Goal: Information Seeking & Learning: Learn about a topic

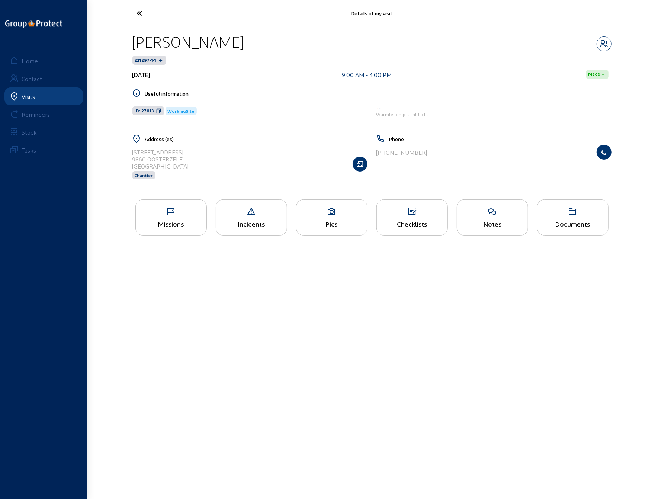
click at [140, 10] on icon at bounding box center [167, 13] width 68 height 13
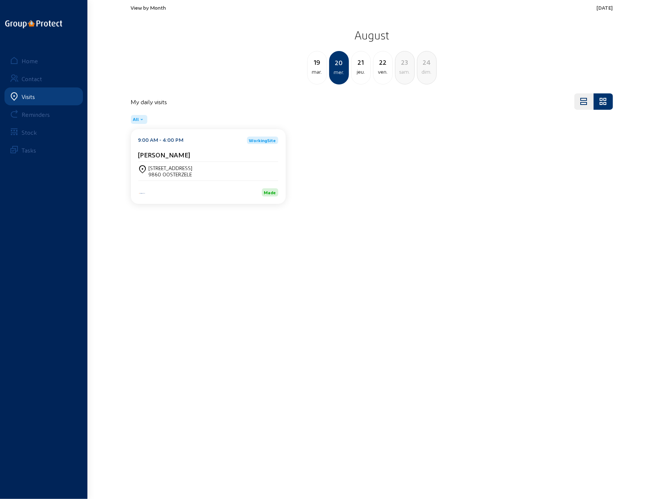
click at [164, 162] on div "[STREET_ADDRESS]" at bounding box center [208, 171] width 140 height 19
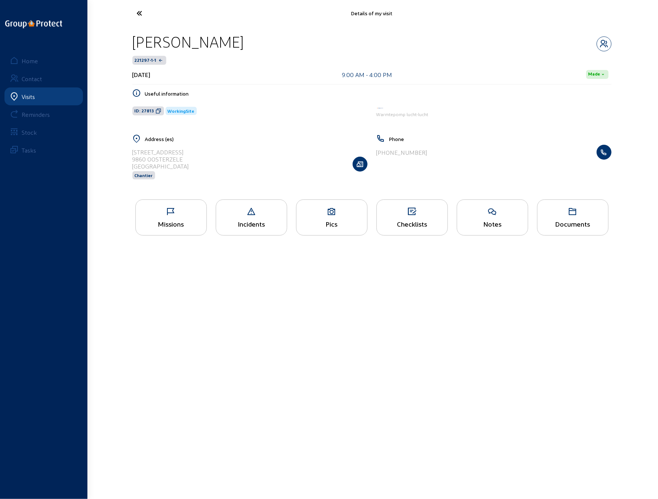
click at [336, 213] on icon at bounding box center [332, 211] width 71 height 9
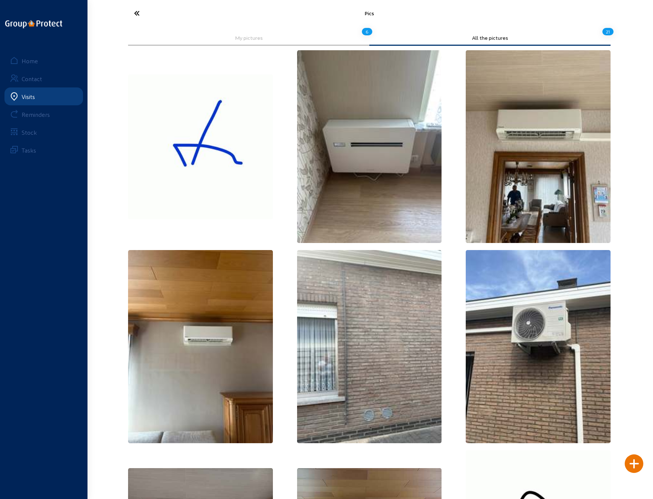
click at [416, 158] on img at bounding box center [369, 146] width 145 height 193
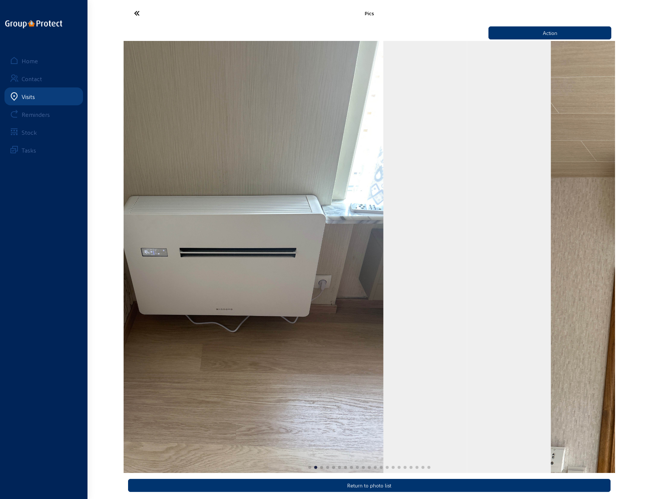
click at [316, 312] on img "2 / 21" at bounding box center [221, 257] width 324 height 432
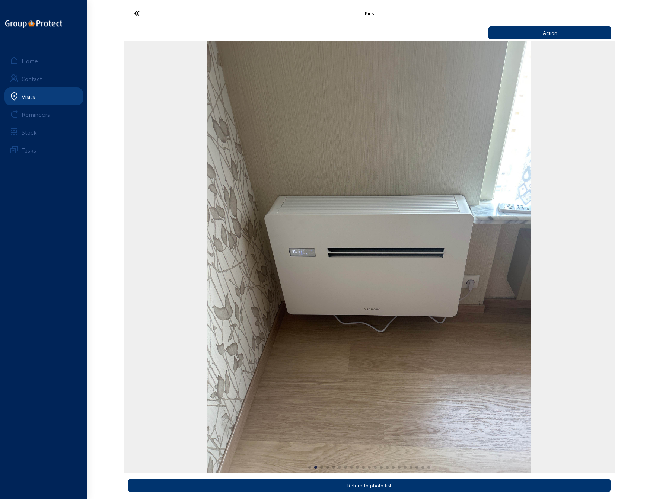
click at [207, 302] on img "2 / 21" at bounding box center [369, 257] width 324 height 432
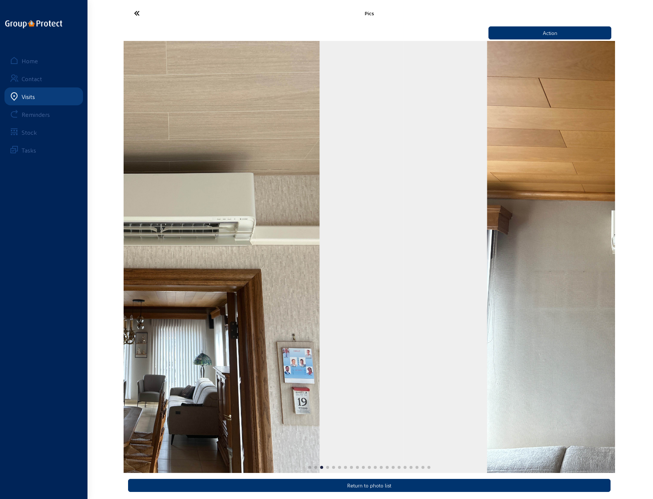
click at [222, 297] on img "3 / 21" at bounding box center [158, 257] width 324 height 432
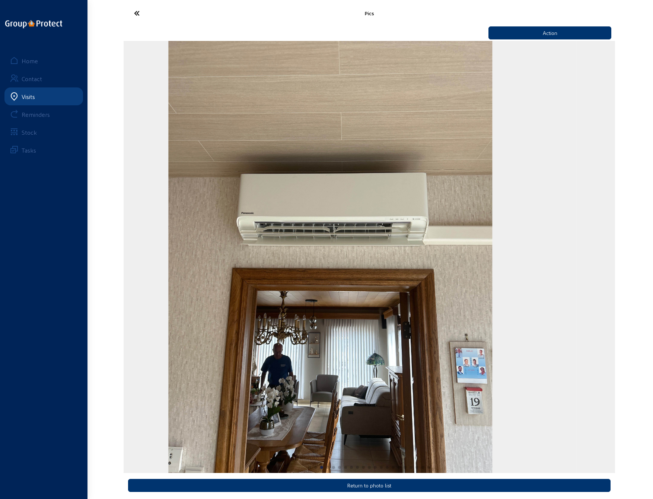
click at [117, 306] on div "Pics Action Return to photo list Home Contact Visits Reminders Stock Tasks" at bounding box center [326, 251] width 653 height 502
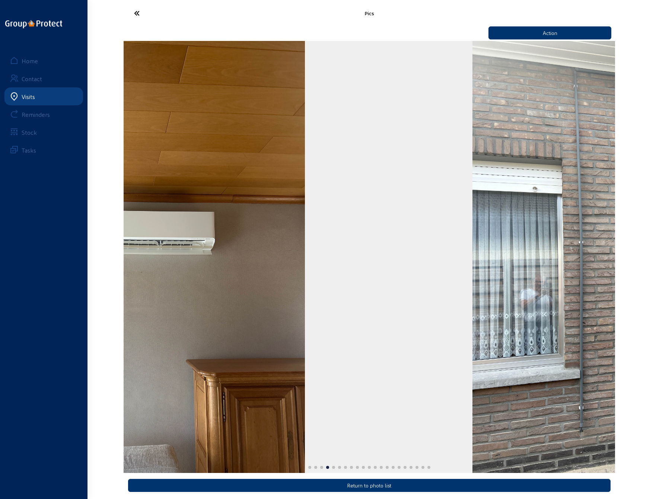
click at [119, 307] on div "Pics Action Return to photo list Home Contact Visits Reminders Stock Tasks" at bounding box center [326, 251] width 653 height 502
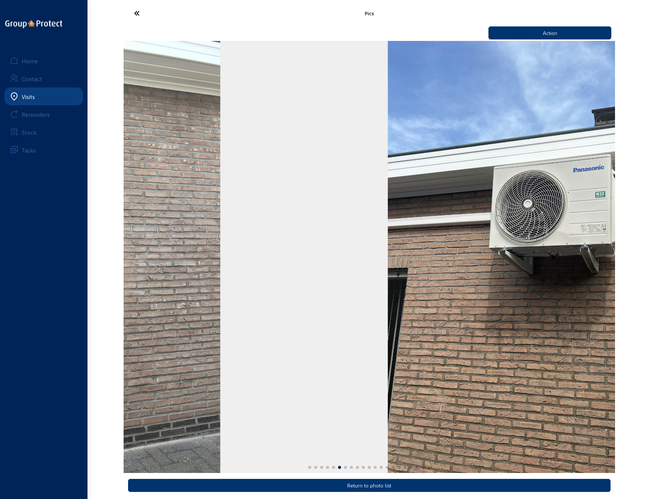
click at [140, 370] on img "5 / 21" at bounding box center [58, 257] width 324 height 432
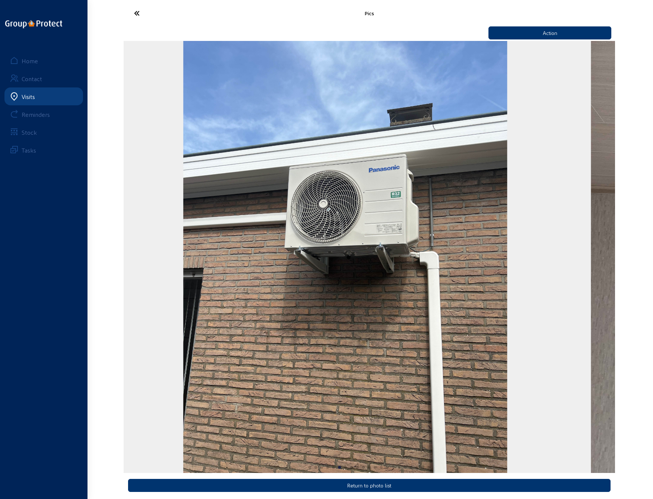
click at [217, 294] on img "6 / 21" at bounding box center [345, 257] width 324 height 432
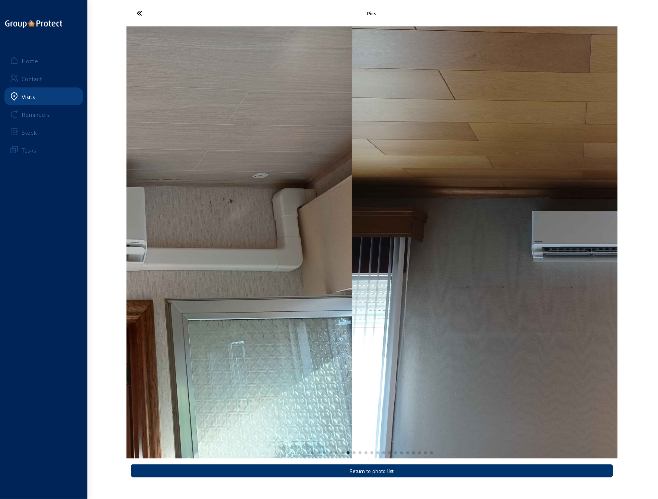
click at [67, 274] on div "Pics Return to photo list Home Contact Visits Reminders Stock Tasks" at bounding box center [329, 243] width 658 height 487
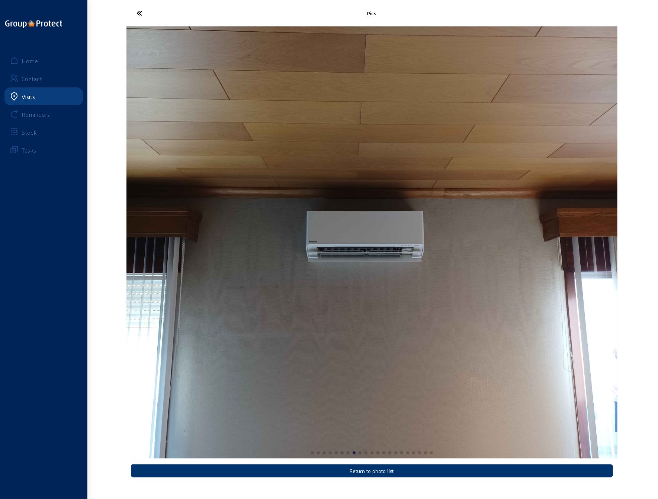
click at [193, 281] on img "8 / 21" at bounding box center [372, 242] width 491 height 432
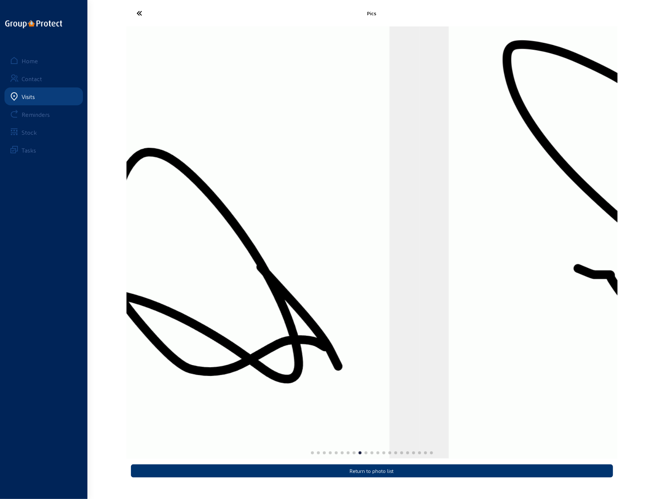
click at [118, 295] on div "Pics Return to photo list Home Contact Visits Reminders Stock Tasks" at bounding box center [329, 243] width 658 height 487
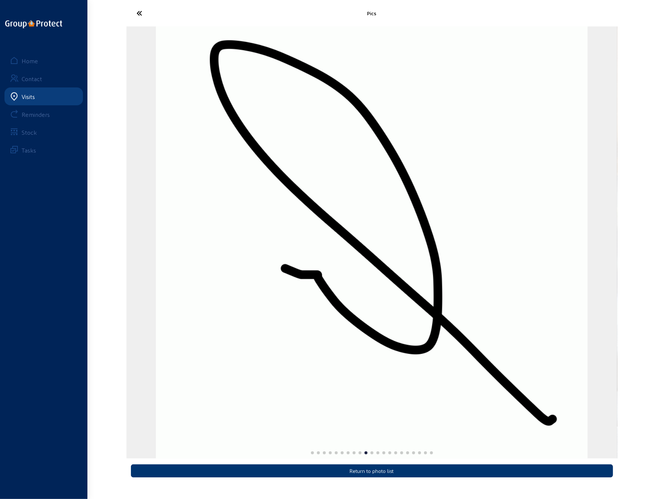
click at [156, 296] on img "10 / 21" at bounding box center [372, 242] width 432 height 432
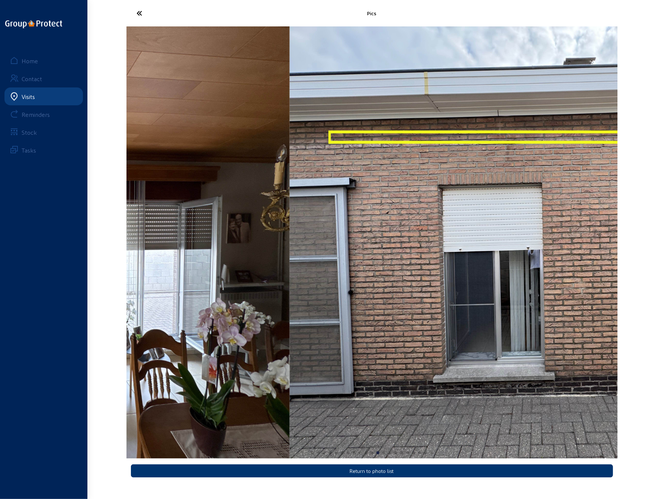
click at [48, 297] on div "Pics Return to photo list Home Contact Visits Reminders Stock Tasks" at bounding box center [329, 243] width 658 height 487
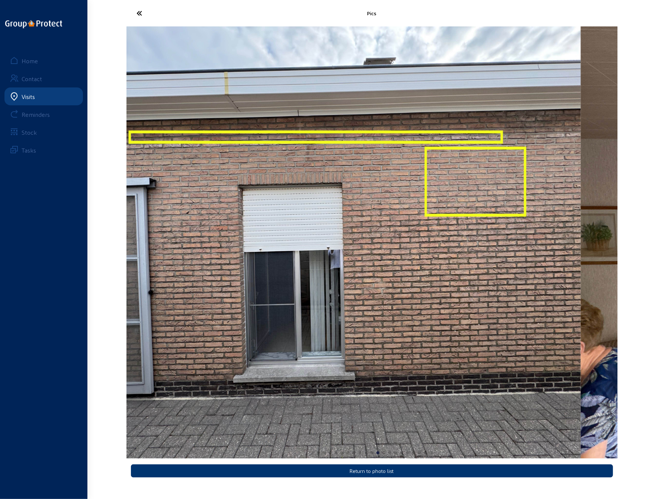
click at [86, 285] on div "Pics Return to photo list Home Contact Visits Reminders Stock Tasks" at bounding box center [329, 243] width 658 height 487
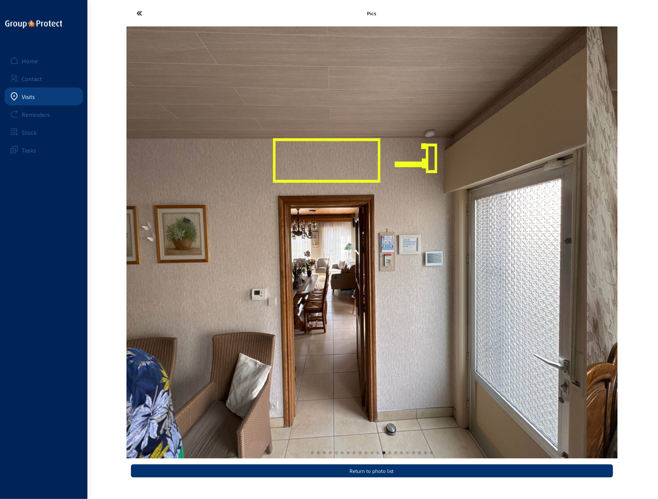
click at [89, 290] on div "Pics Return to photo list Home Contact Visits Reminders Stock Tasks" at bounding box center [329, 243] width 658 height 487
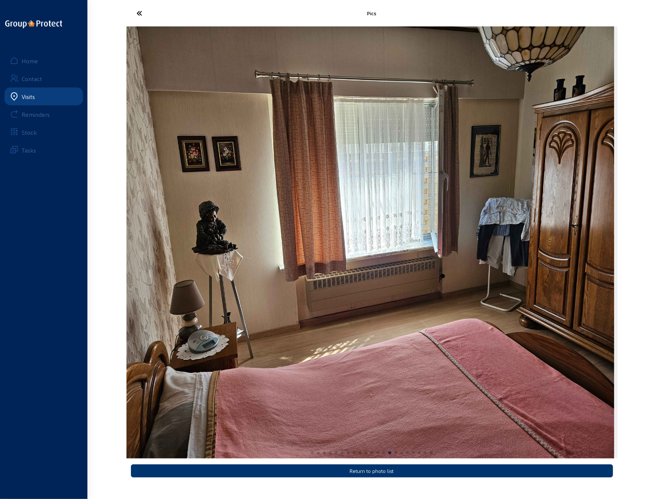
click at [392, 272] on img "14 / 21" at bounding box center [368, 242] width 491 height 432
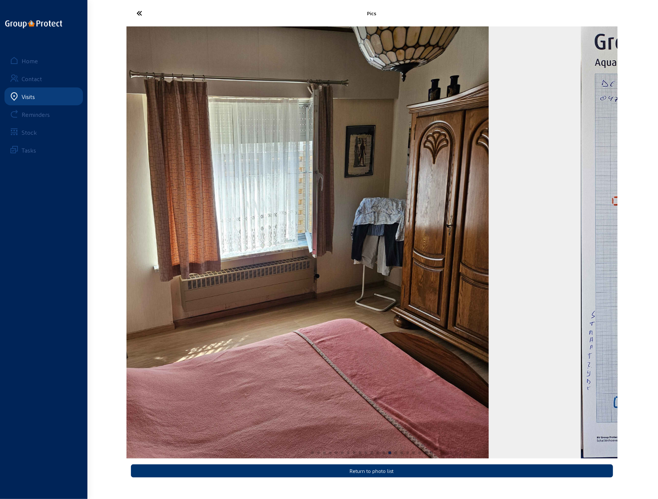
click at [52, 326] on div "Pics Return to photo list Home Contact Visits Reminders Stock Tasks" at bounding box center [329, 243] width 658 height 487
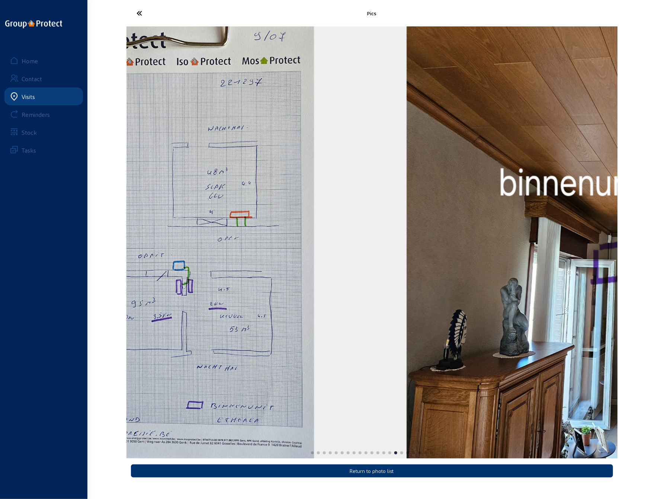
click at [148, 300] on img "15 / 21" at bounding box center [161, 242] width 306 height 432
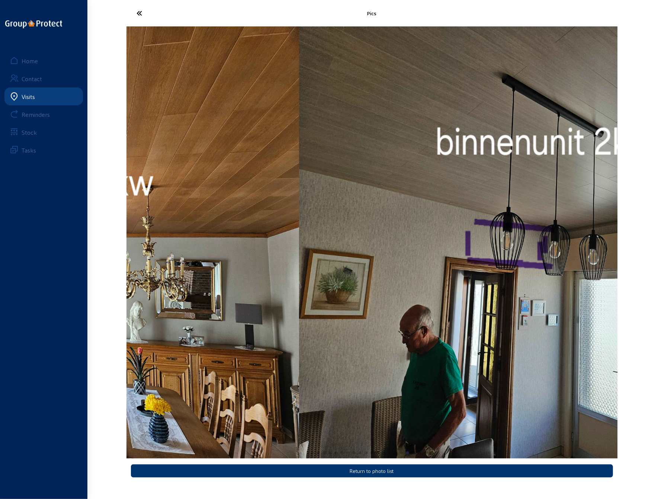
click at [142, 286] on img "16 / 21" at bounding box center [53, 242] width 491 height 432
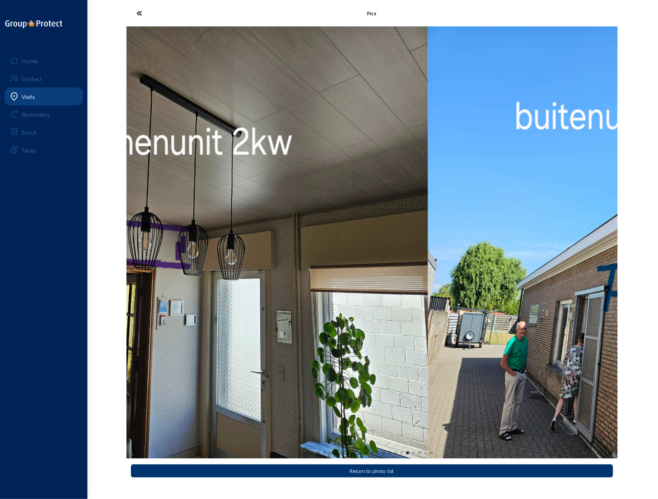
click at [60, 322] on div "Pics Return to photo list Home Contact Visits Reminders Stock Tasks" at bounding box center [329, 243] width 658 height 487
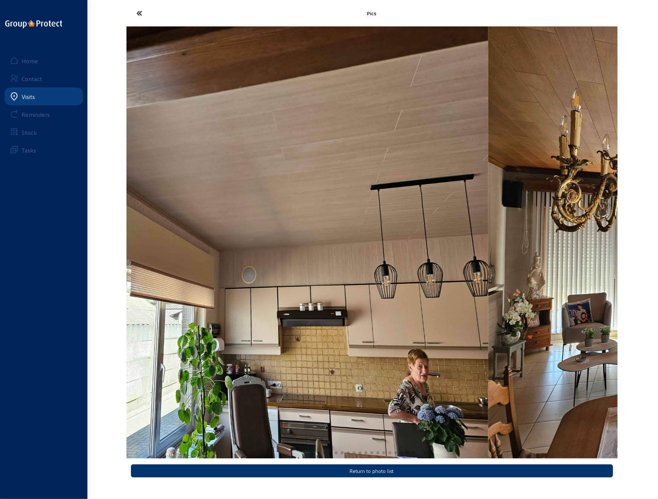
click at [383, 280] on img "19 / 21" at bounding box center [242, 242] width 491 height 432
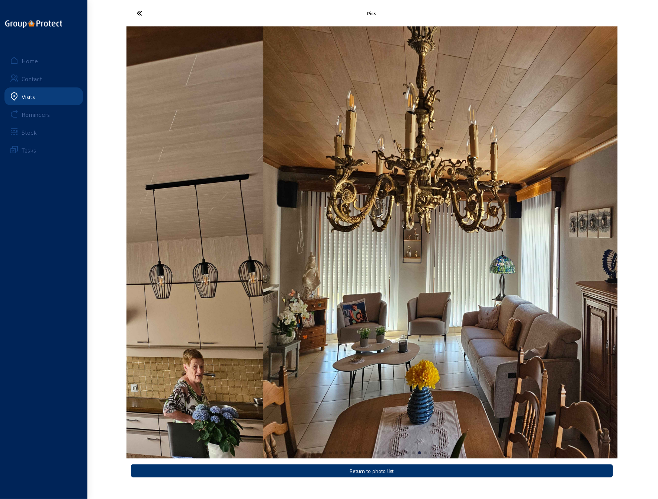
click at [101, 328] on div "Pics Return to photo list Home Contact Visits Reminders Stock Tasks" at bounding box center [329, 243] width 658 height 487
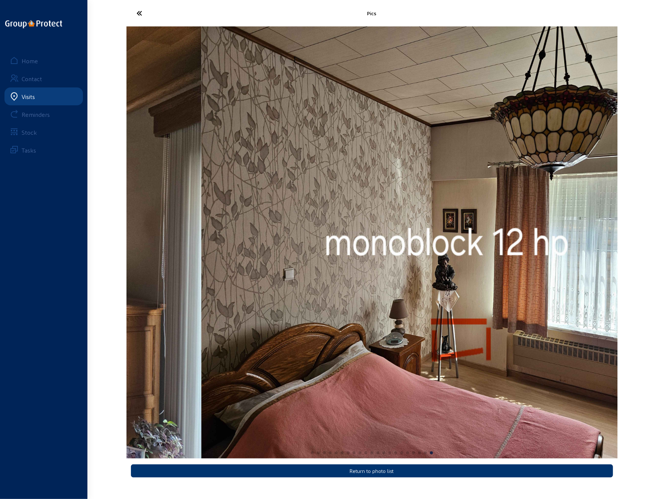
click at [36, 304] on div "Pics Return to photo list Home Contact Visits Reminders Stock Tasks" at bounding box center [329, 243] width 658 height 487
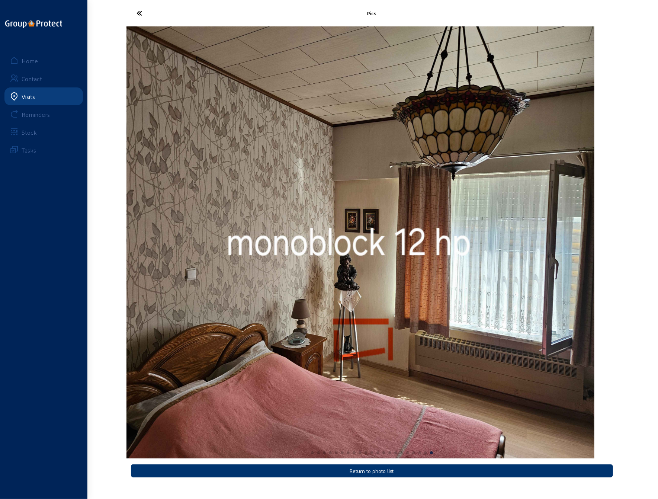
click at [170, 237] on img "21 / 21" at bounding box center [348, 242] width 491 height 432
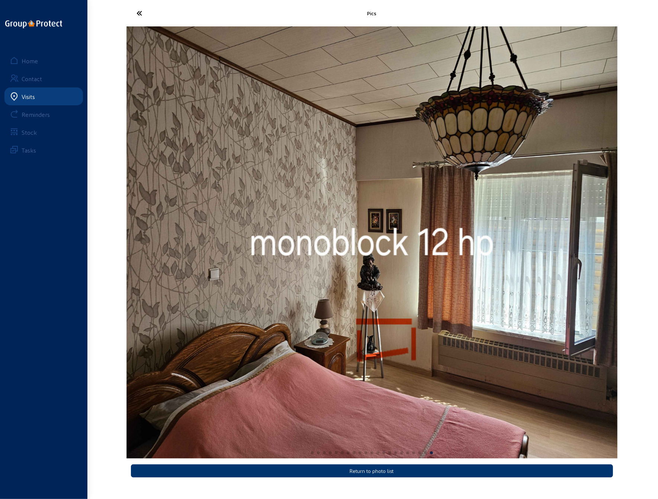
click at [0, 258] on html "Pics Return to photo list Home Contact Visits Reminders Stock Tasks" at bounding box center [329, 249] width 658 height 499
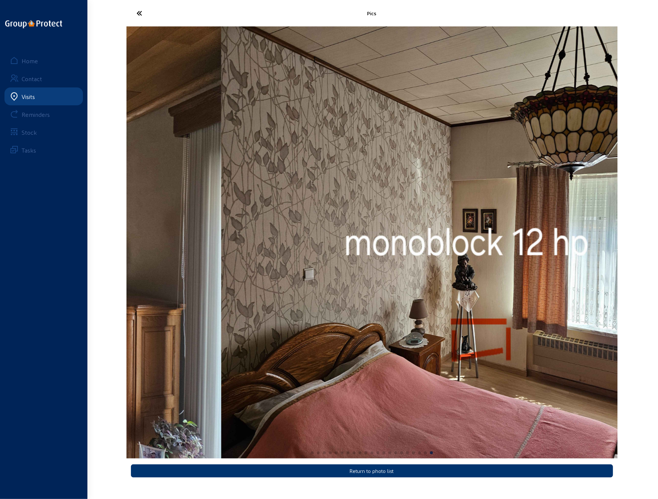
click at [424, 172] on img "21 / 21" at bounding box center [466, 242] width 491 height 432
